Goal: Find specific page/section: Find specific page/section

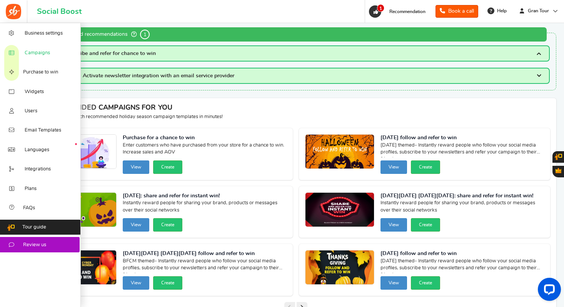
click at [13, 50] on icon at bounding box center [12, 53] width 8 height 6
click at [14, 52] on icon at bounding box center [12, 53] width 8 height 6
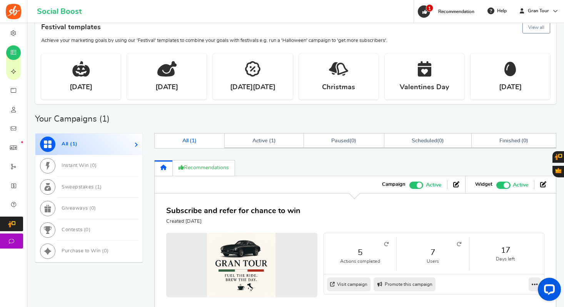
scroll to position [317, 0]
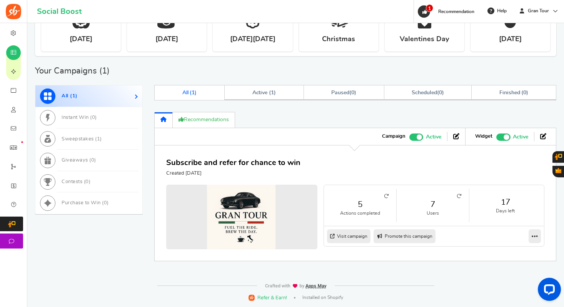
click at [458, 196] on icon at bounding box center [459, 196] width 5 height 5
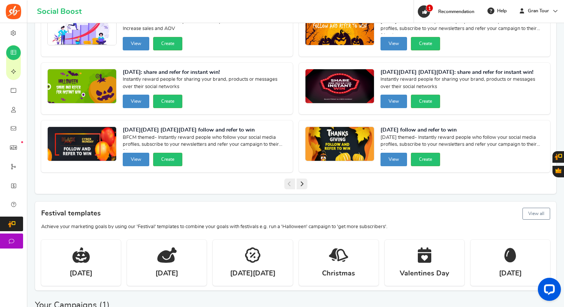
scroll to position [0, 0]
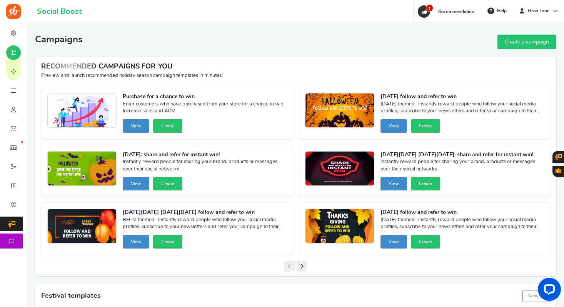
click at [15, 8] on img at bounding box center [13, 11] width 15 height 15
